Goal: Task Accomplishment & Management: Use online tool/utility

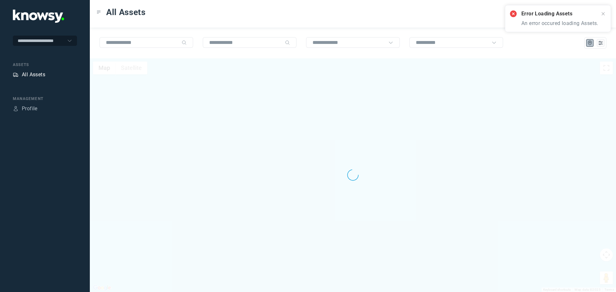
click at [45, 74] on div "All Assets" at bounding box center [33, 75] width 23 height 8
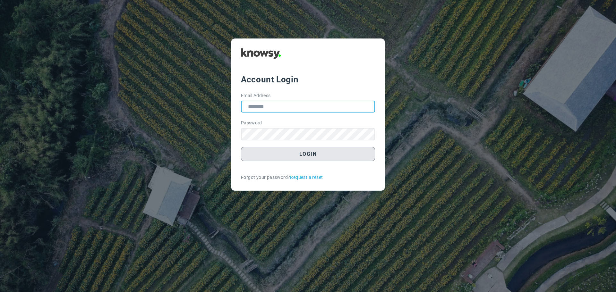
type input "**********"
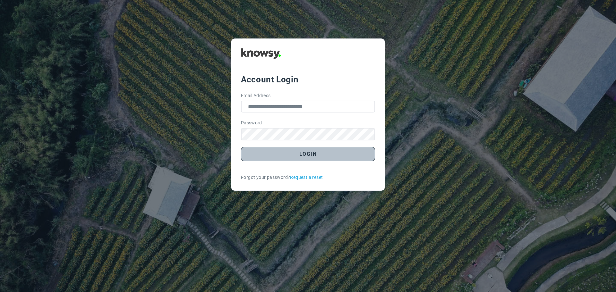
click at [314, 152] on button "Login" at bounding box center [308, 154] width 134 height 14
